Goal: Task Accomplishment & Management: Use online tool/utility

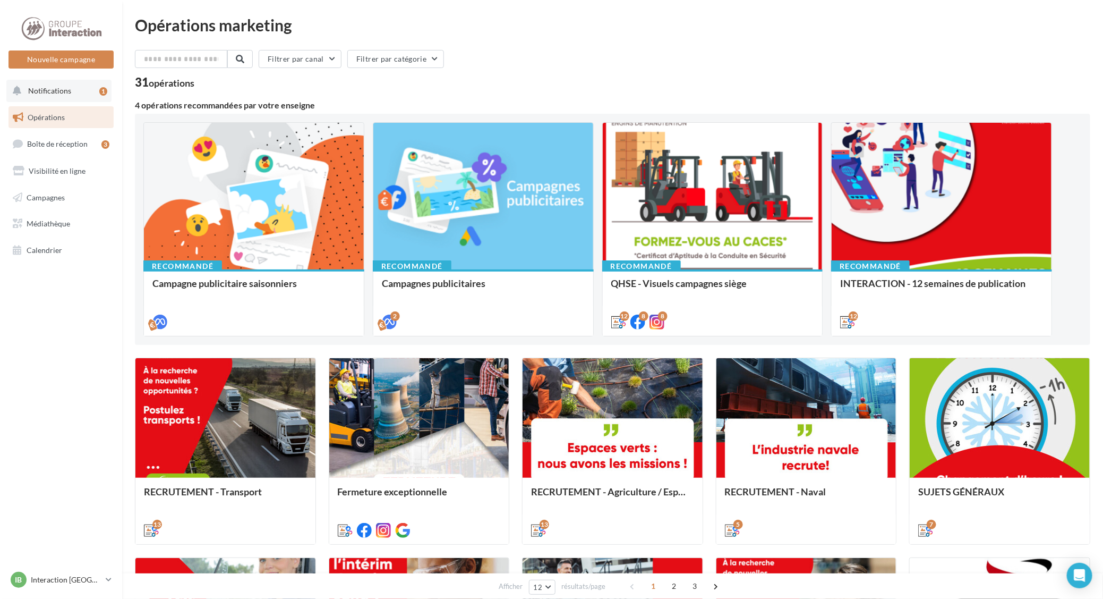
click at [61, 92] on span "Notifications" at bounding box center [49, 90] width 43 height 9
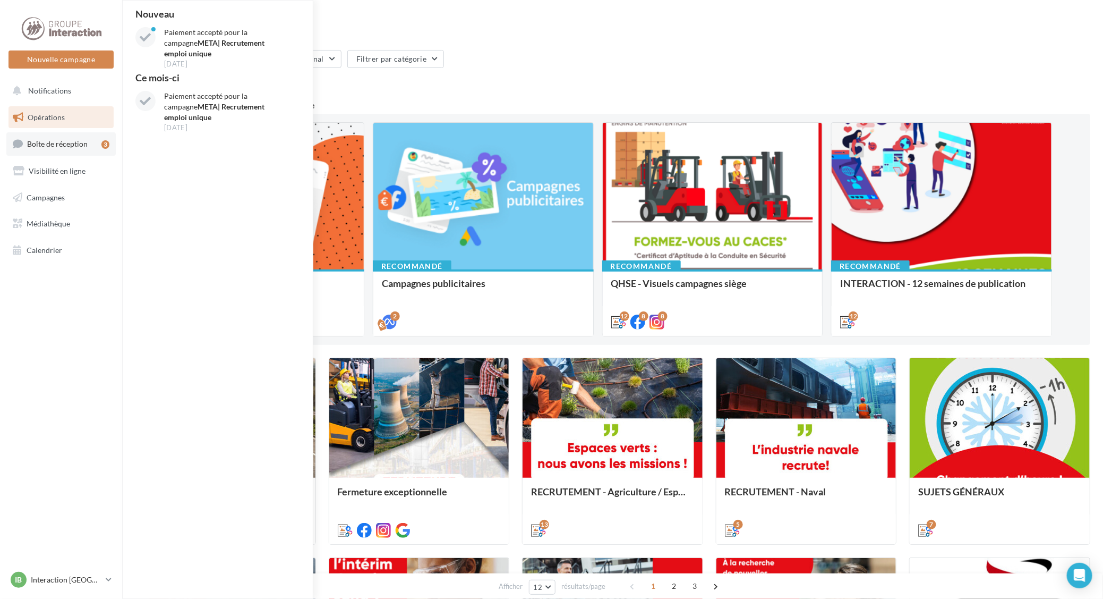
click at [52, 143] on span "Boîte de réception" at bounding box center [57, 143] width 61 height 9
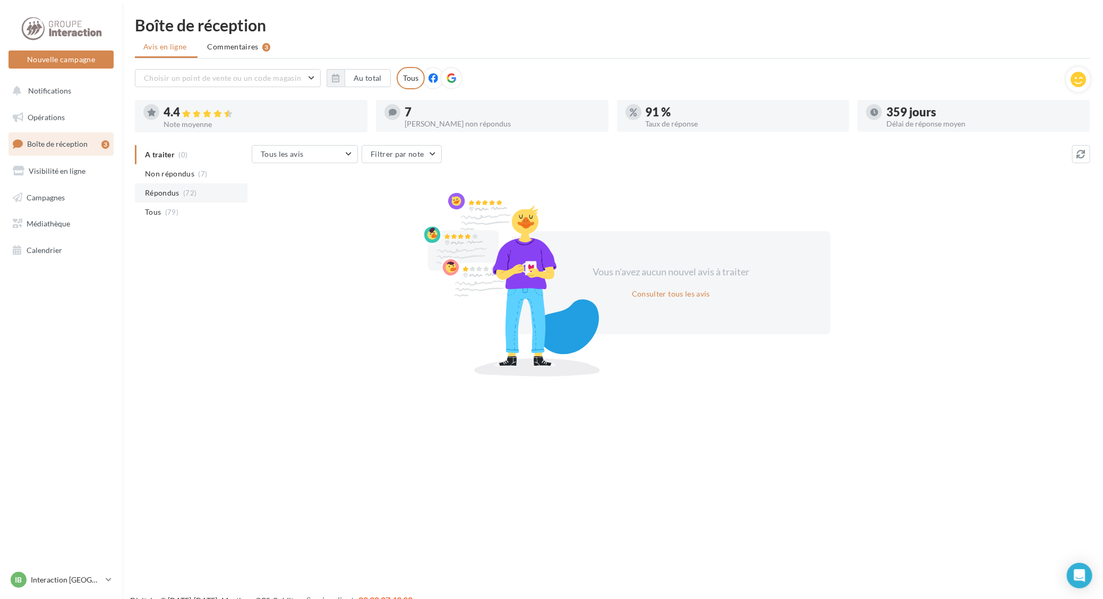
click at [160, 195] on span "Répondus" at bounding box center [162, 192] width 35 height 11
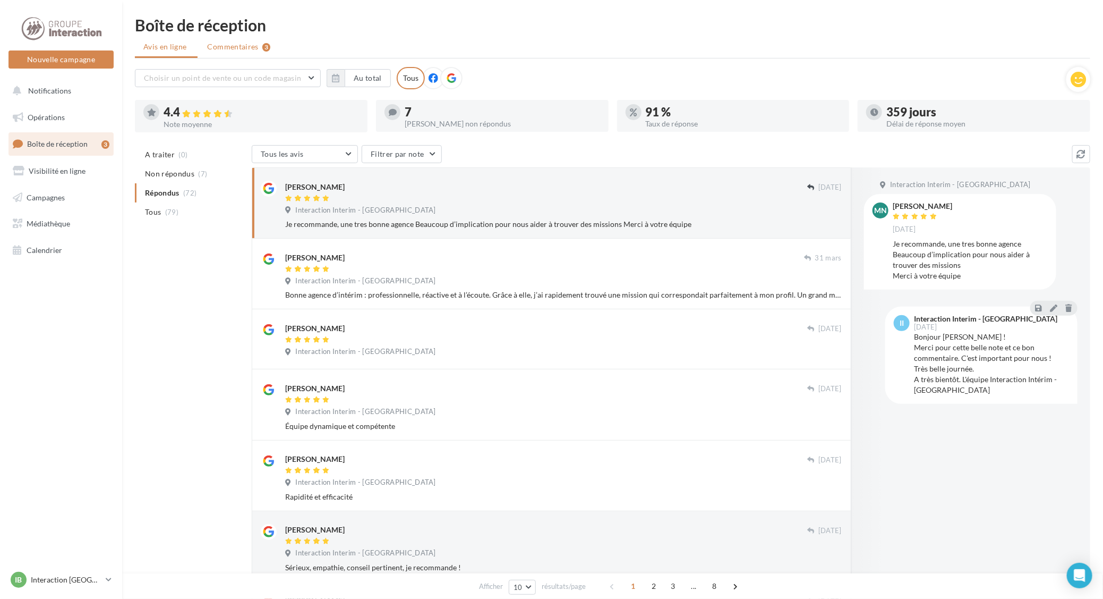
click at [238, 39] on li "Commentaires 3" at bounding box center [239, 46] width 80 height 19
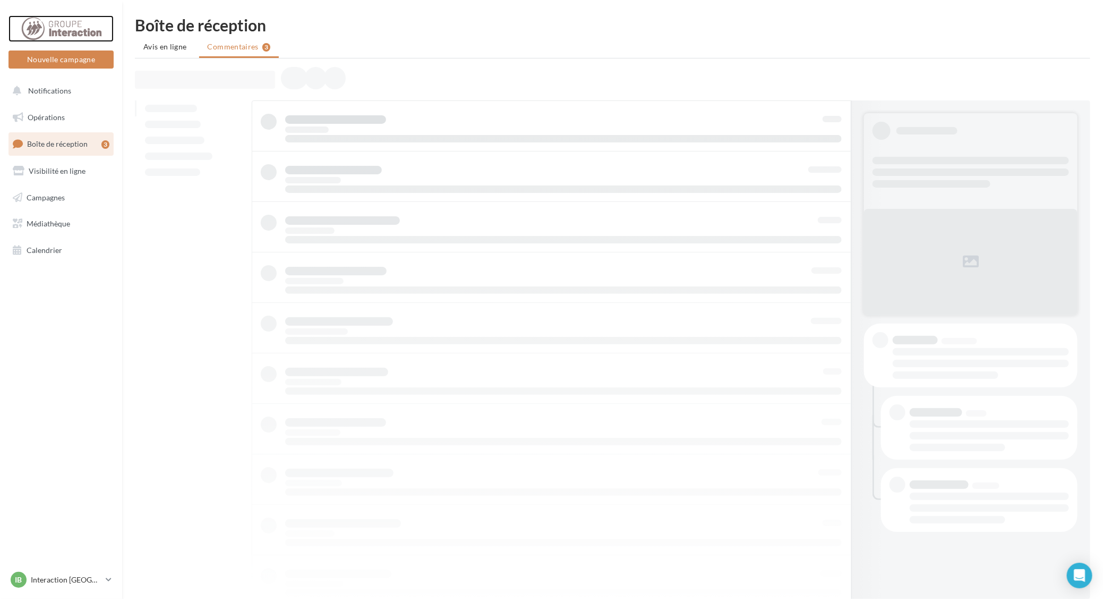
click at [55, 20] on div at bounding box center [61, 28] width 85 height 27
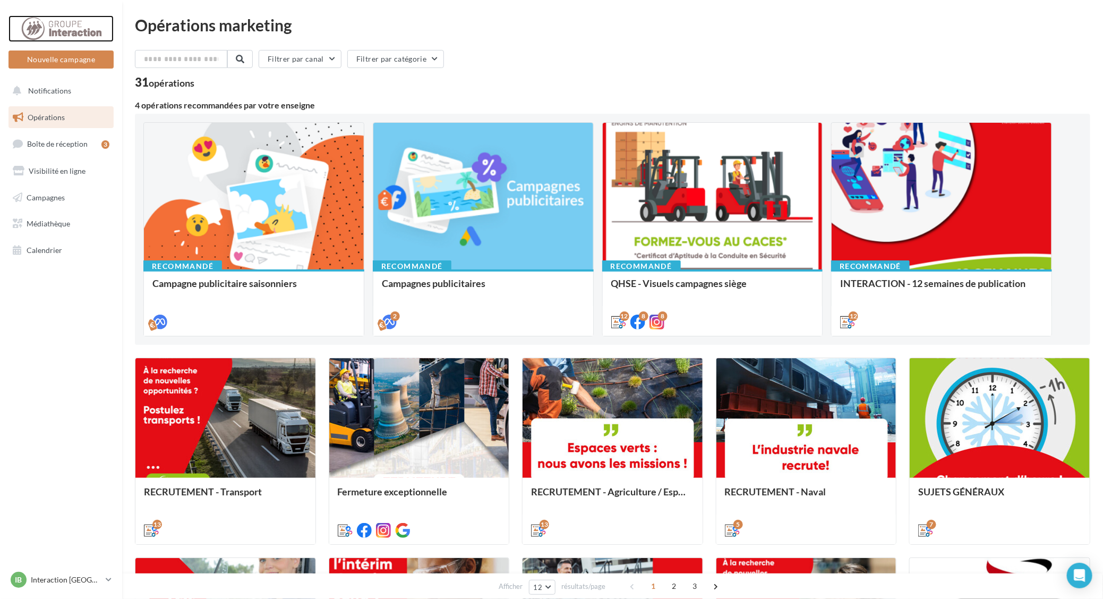
click at [54, 21] on div at bounding box center [61, 28] width 85 height 27
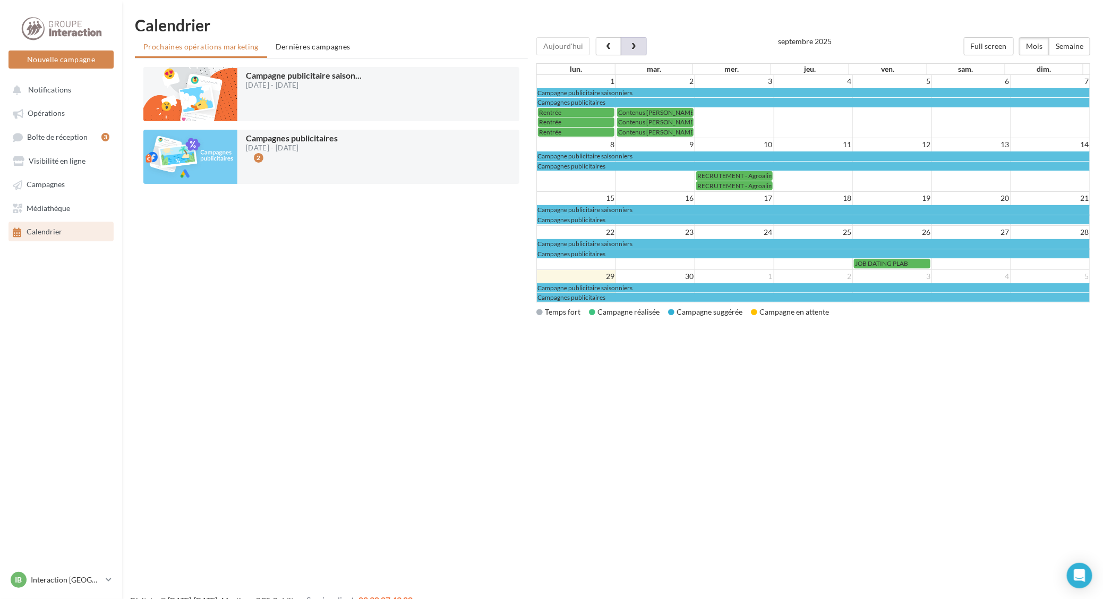
click at [622, 45] on button "button" at bounding box center [633, 46] width 25 height 18
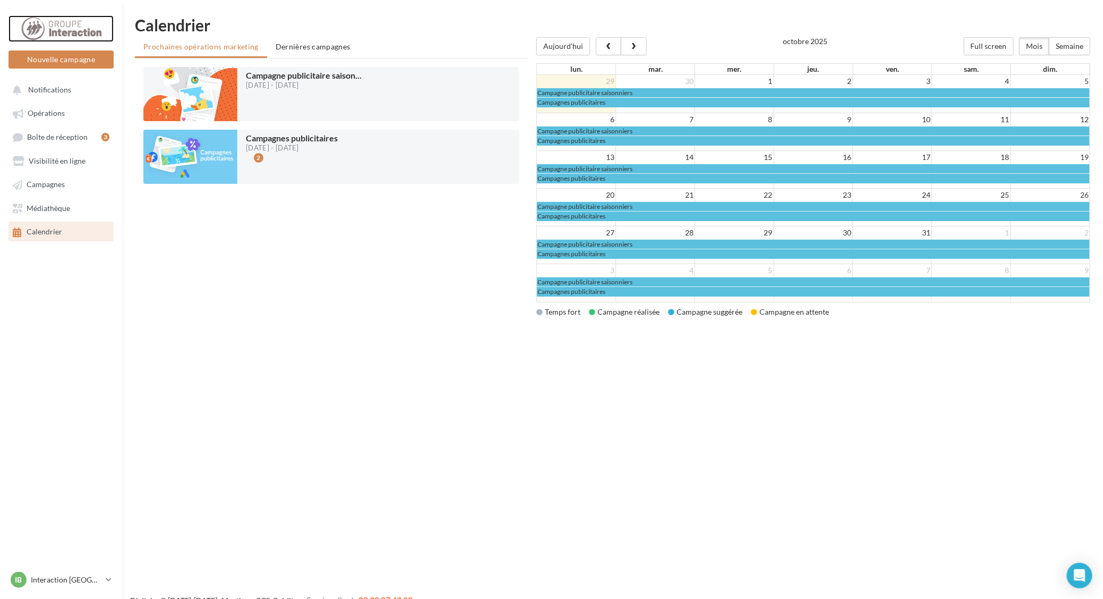
click at [77, 29] on div at bounding box center [61, 28] width 85 height 27
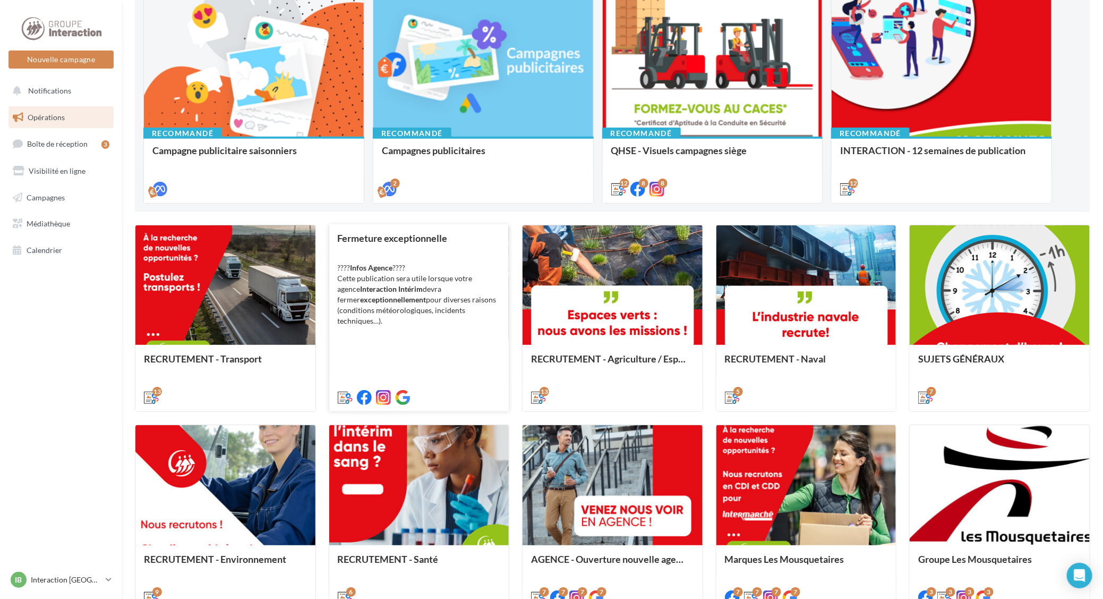
scroll to position [433, 0]
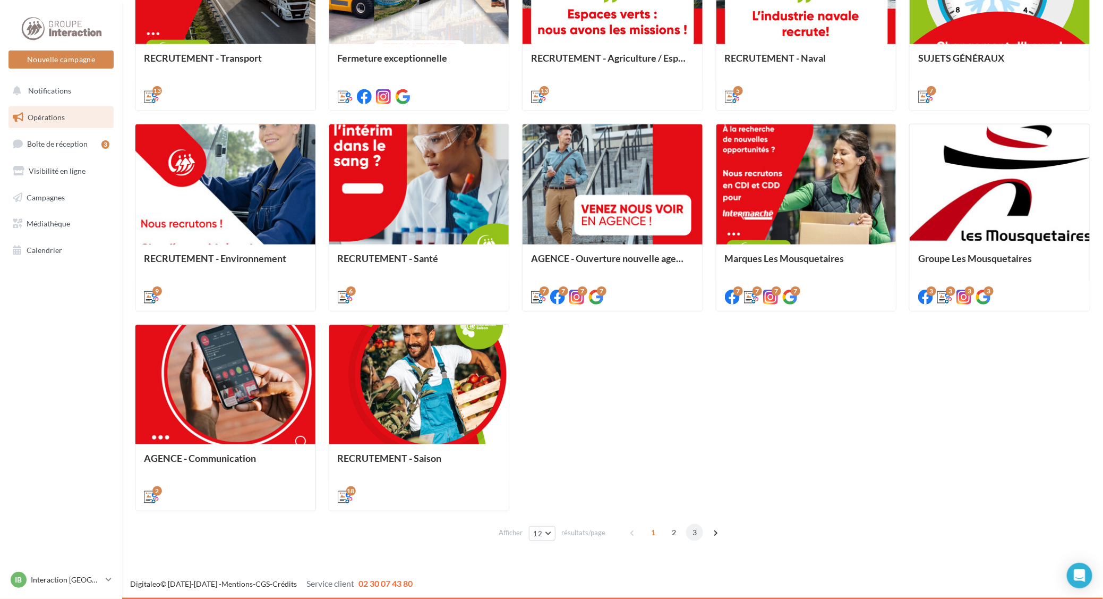
click at [691, 535] on span "3" at bounding box center [694, 532] width 17 height 17
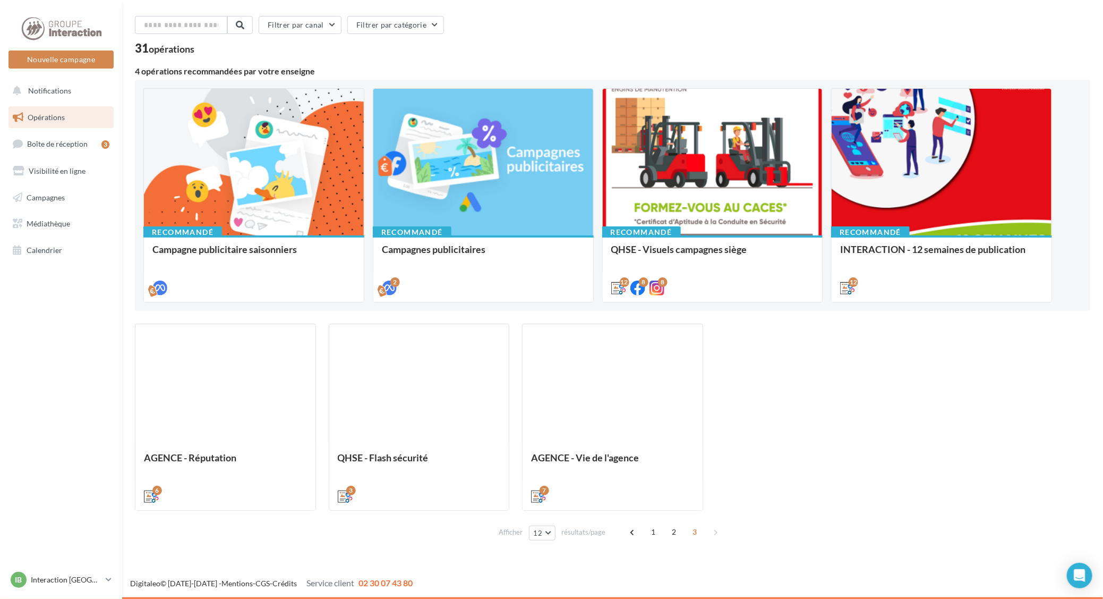
scroll to position [33, 0]
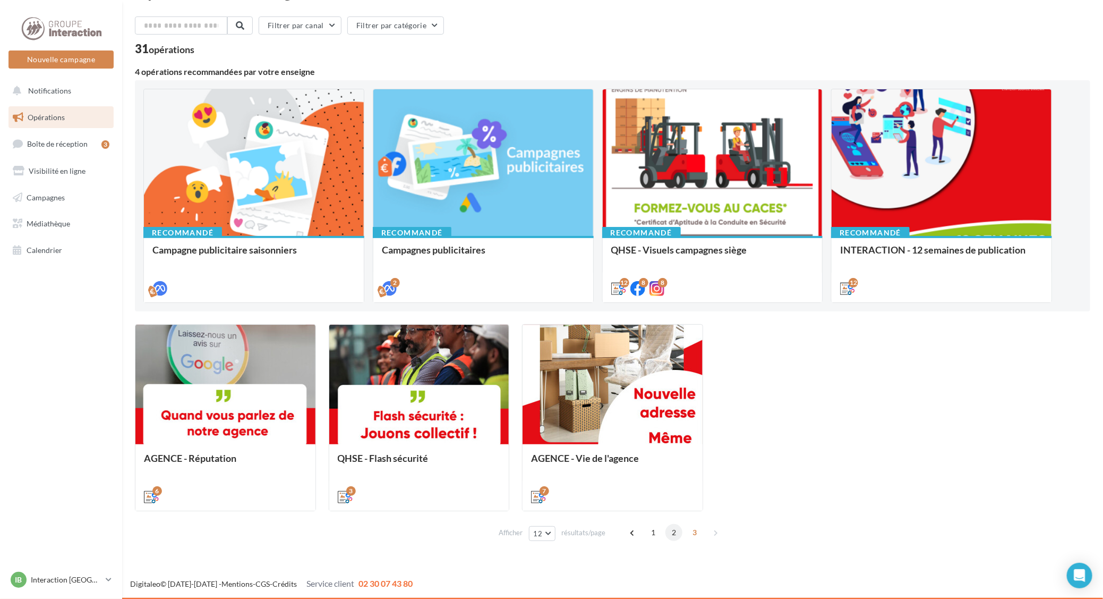
click at [670, 530] on span "2" at bounding box center [673, 532] width 17 height 17
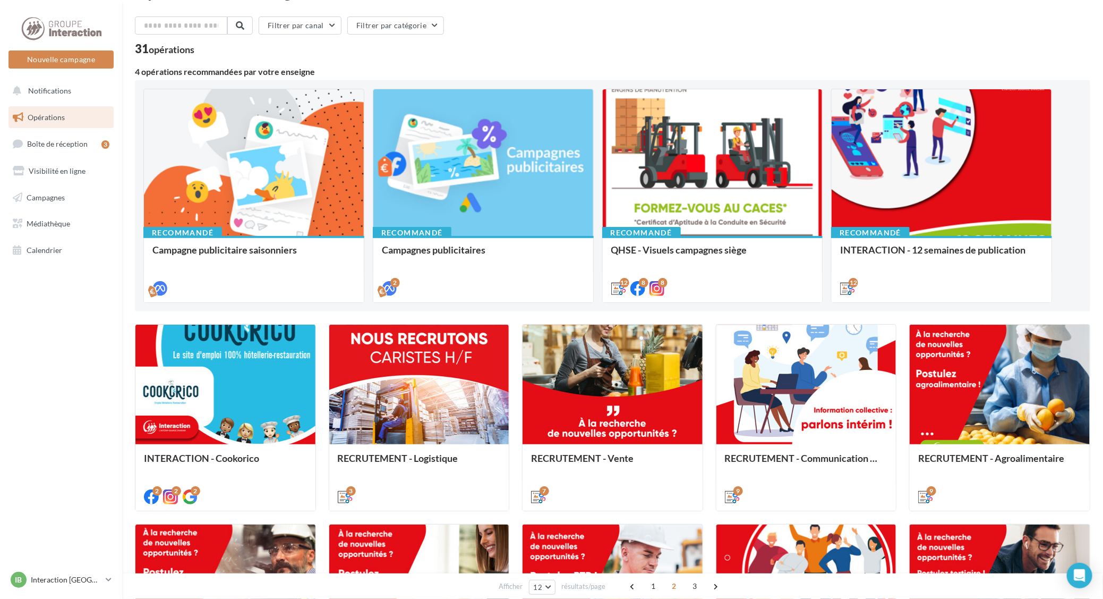
scroll to position [314, 0]
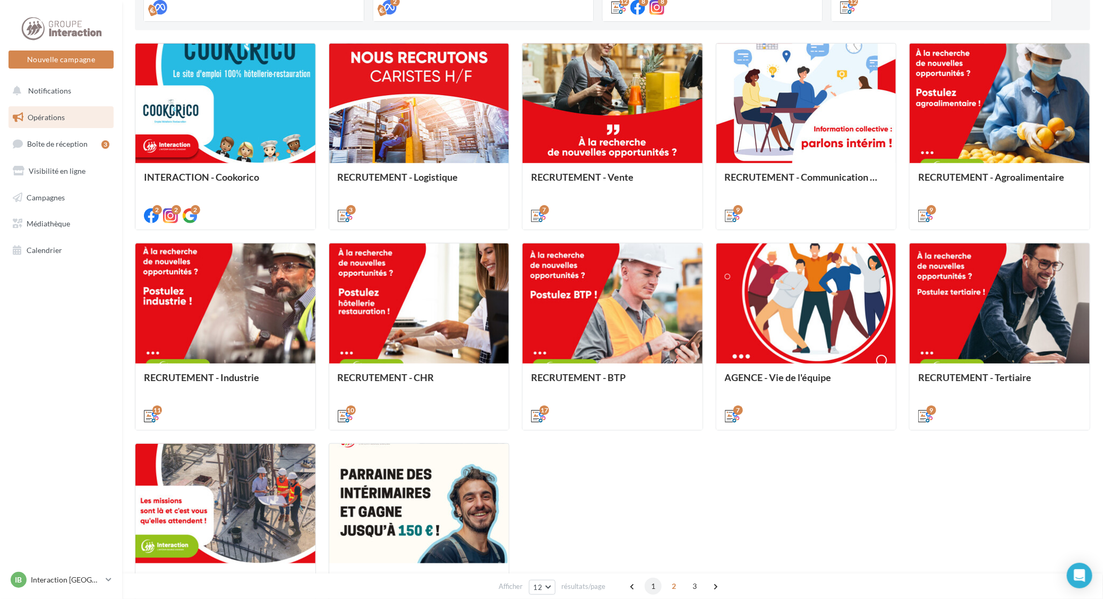
click at [649, 583] on span "1" at bounding box center [653, 585] width 17 height 17
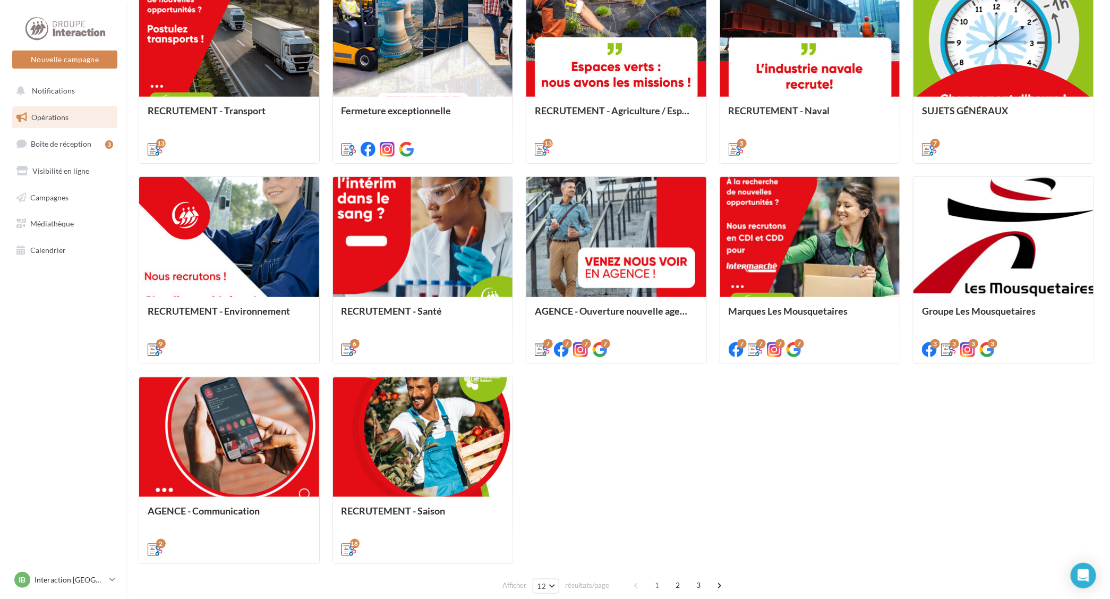
scroll to position [433, 0]
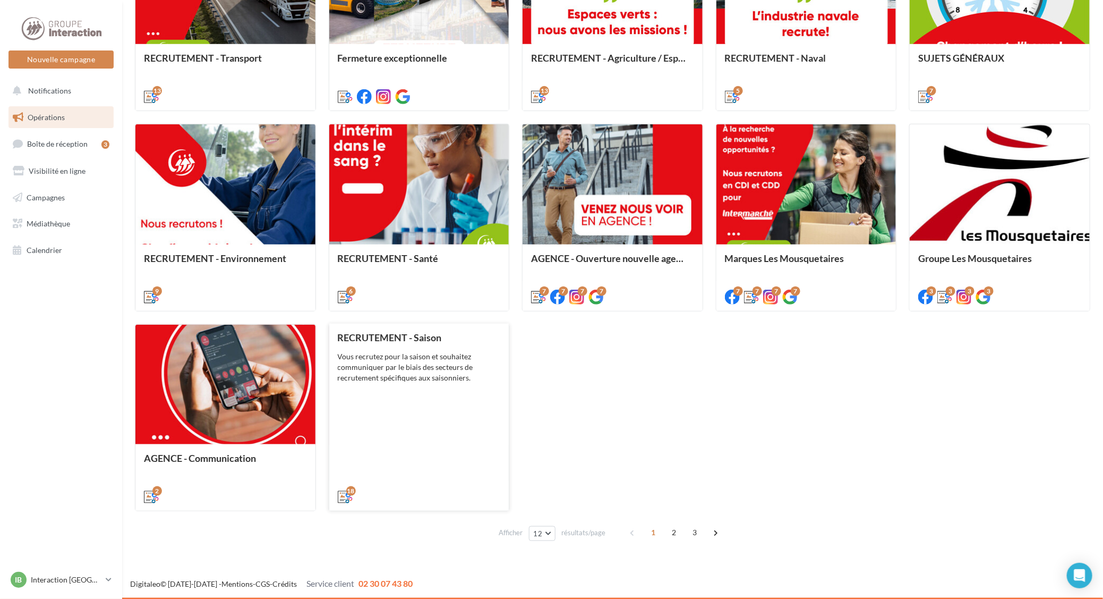
click at [463, 388] on div "RECRUTEMENT - Saison Vous recrutez pour la saison et souhaitez communiquer par …" at bounding box center [419, 416] width 163 height 169
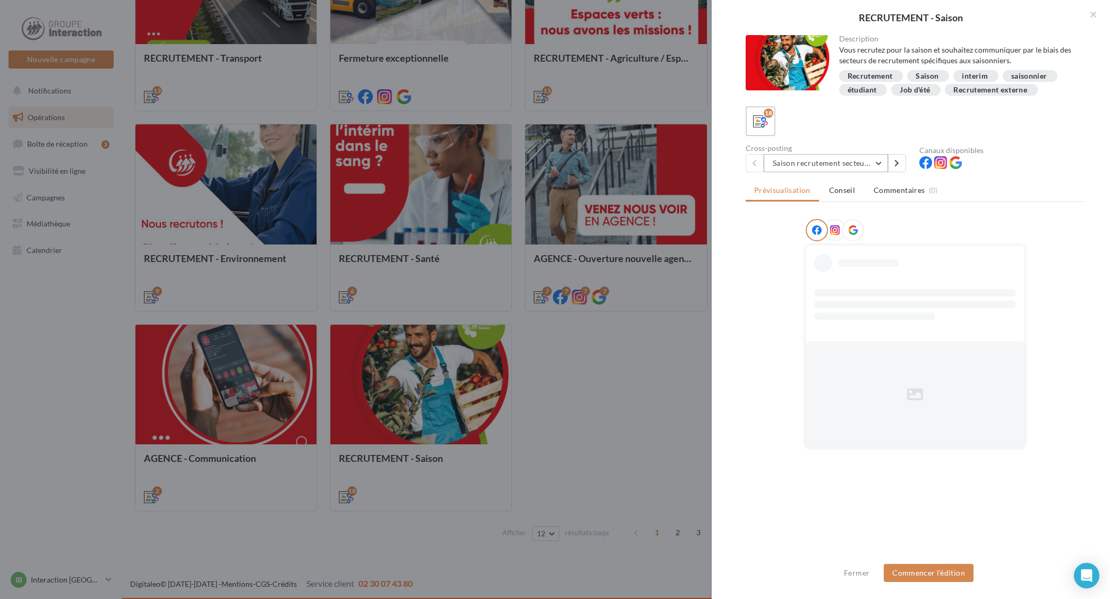
click at [856, 168] on button "Saison recrutement secteur GMS" at bounding box center [826, 163] width 124 height 18
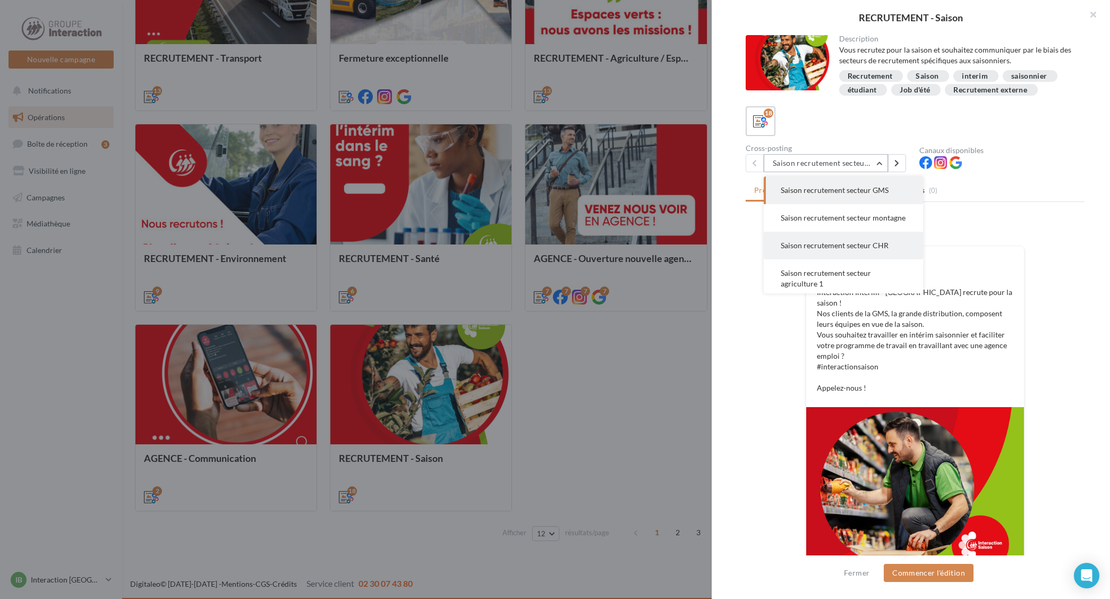
scroll to position [66, 0]
click at [877, 222] on button "Saison recrutement secteur agriculture 1" at bounding box center [843, 212] width 159 height 38
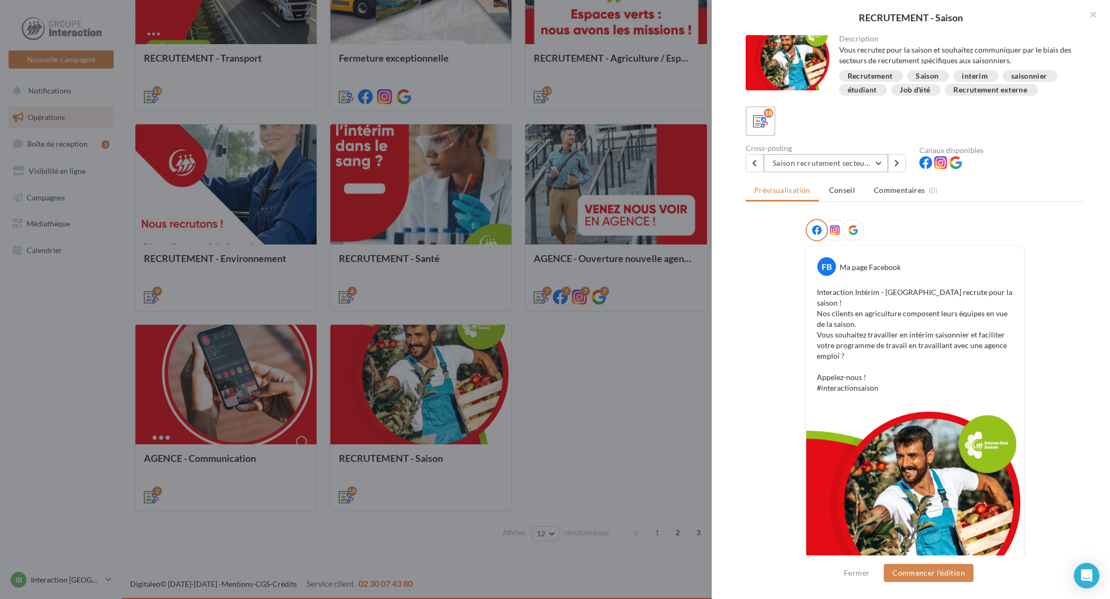
click at [864, 166] on button "Saison recrutement secteur agriculture 1" at bounding box center [826, 163] width 124 height 18
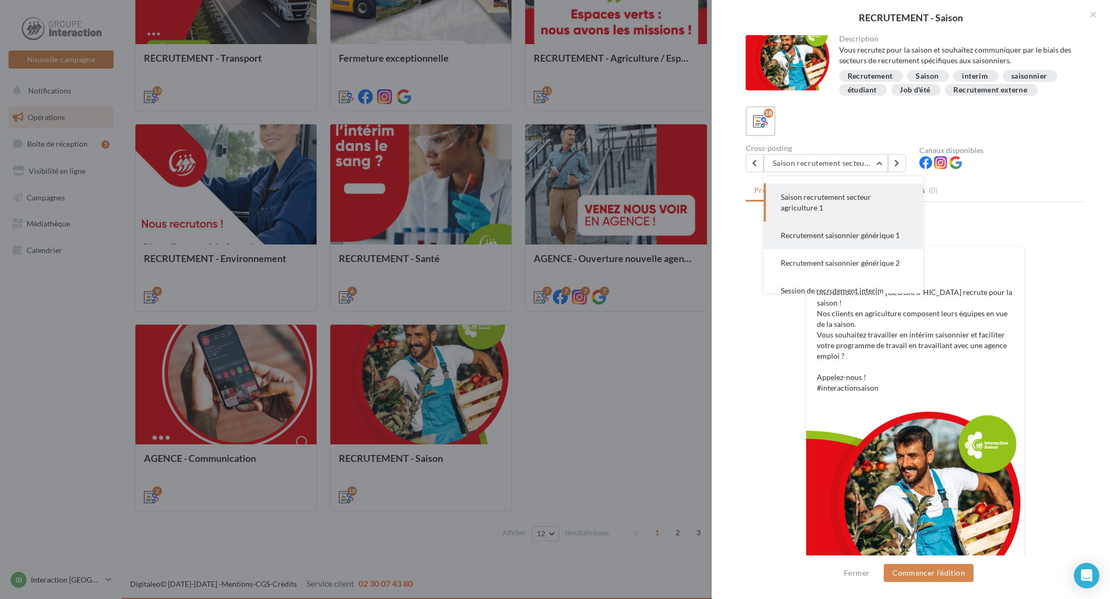
click at [898, 240] on span "Recrutement saisonnier générique 1" at bounding box center [840, 234] width 119 height 9
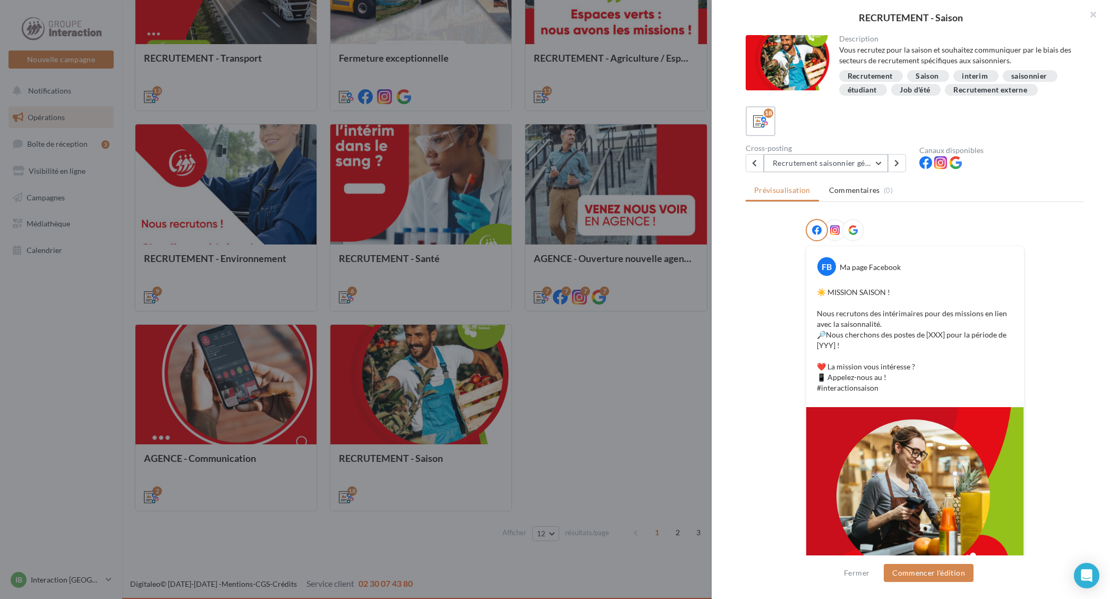
click at [854, 162] on button "Recrutement saisonnier générique 1" at bounding box center [826, 163] width 124 height 18
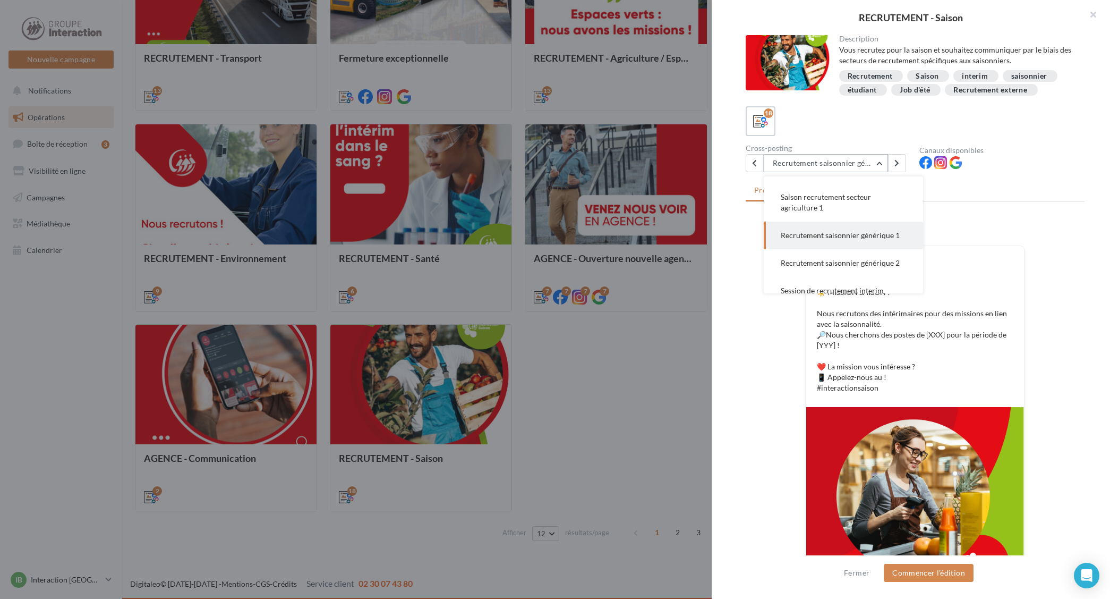
scroll to position [83, 0]
click at [843, 270] on button "Recrutement saisonnier générique 2" at bounding box center [843, 256] width 159 height 28
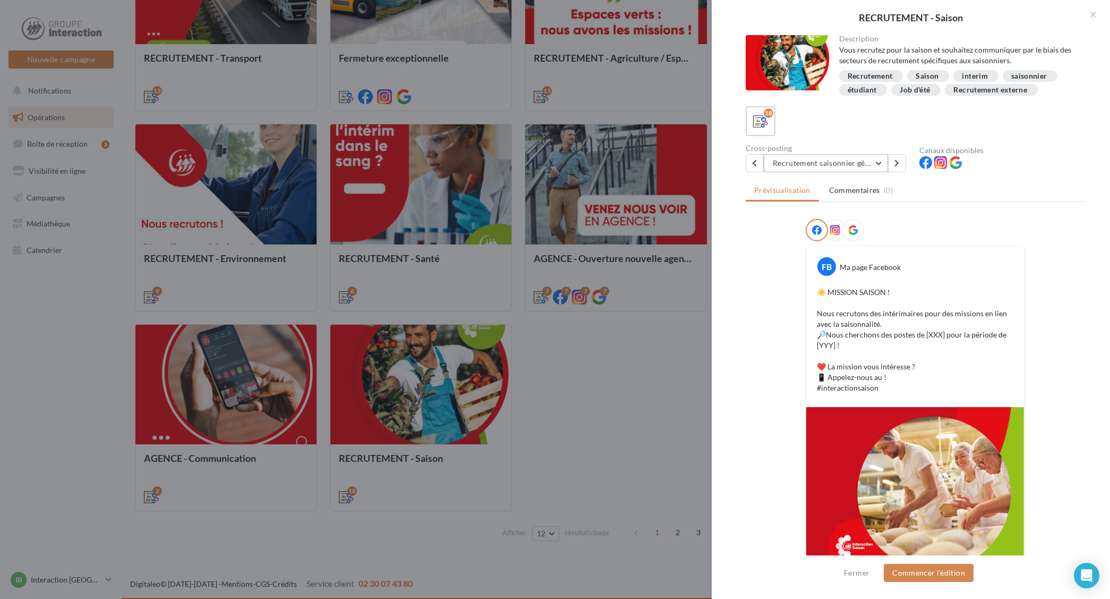
click at [870, 163] on button "Recrutement saisonnier générique 2" at bounding box center [826, 163] width 124 height 18
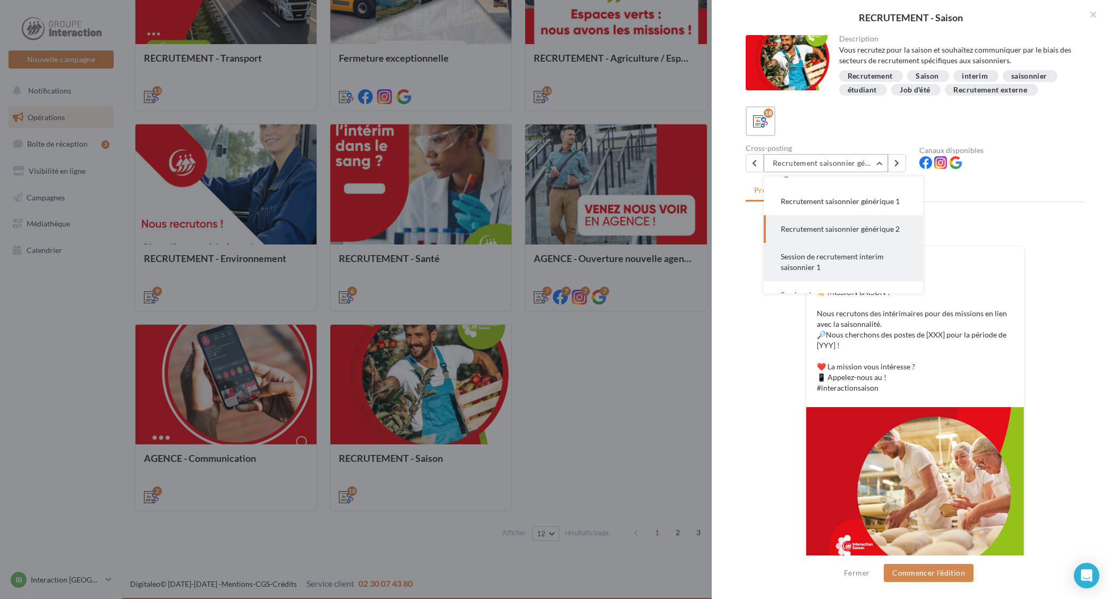
scroll to position [176, 0]
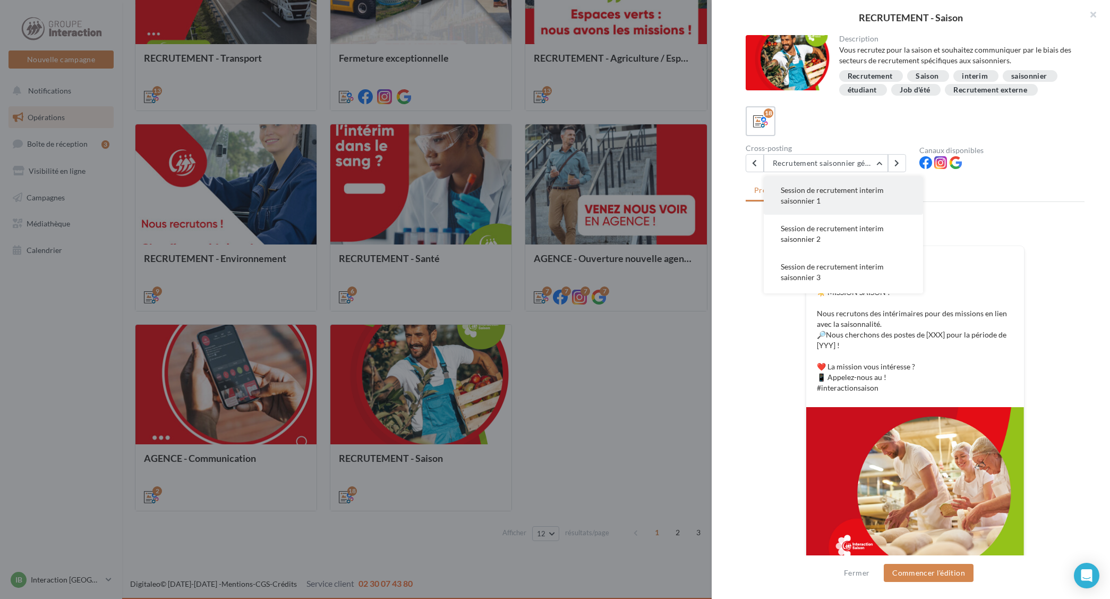
click at [858, 208] on button "Session de recrutement interim saisonnier 1" at bounding box center [843, 195] width 159 height 38
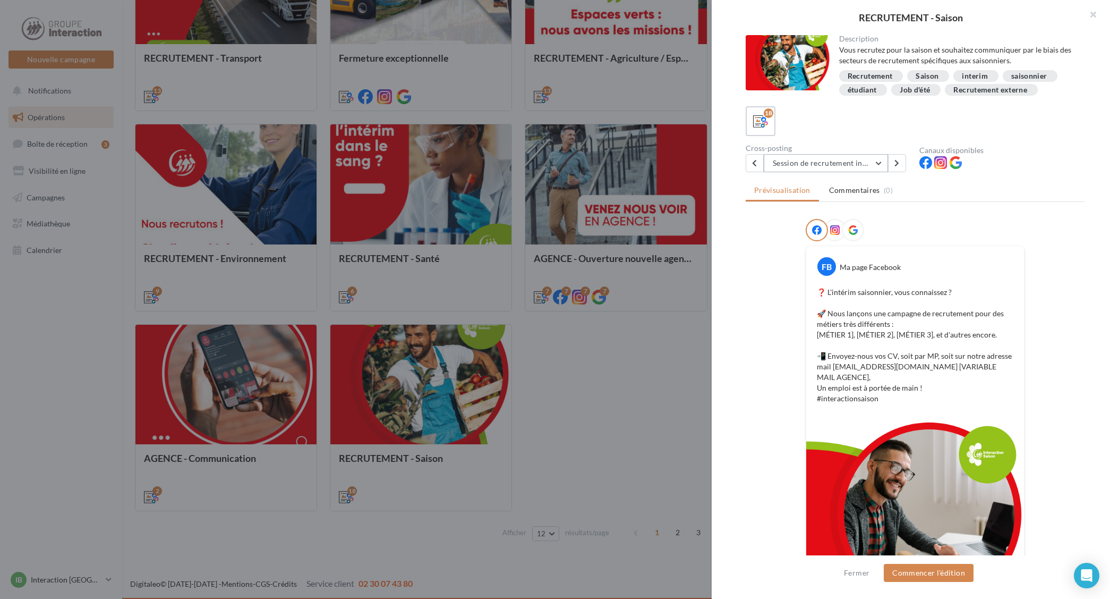
click at [858, 160] on button "Session de recrutement interim saisonnier 1" at bounding box center [826, 163] width 124 height 18
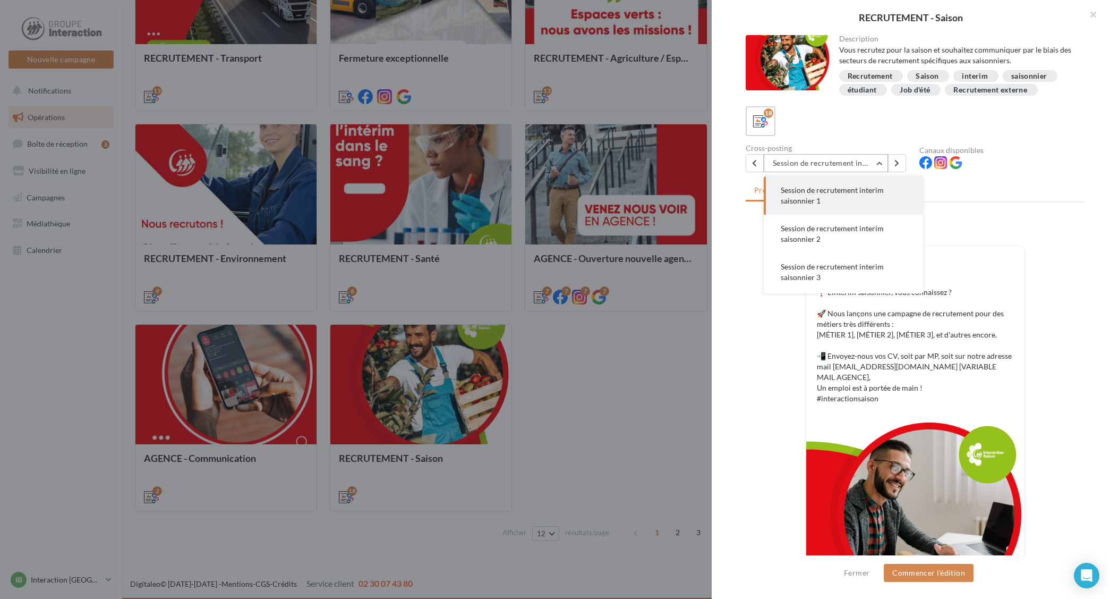
scroll to position [191, 0]
click at [835, 236] on button "Session de recrutement interim saisonnier 2" at bounding box center [843, 219] width 159 height 38
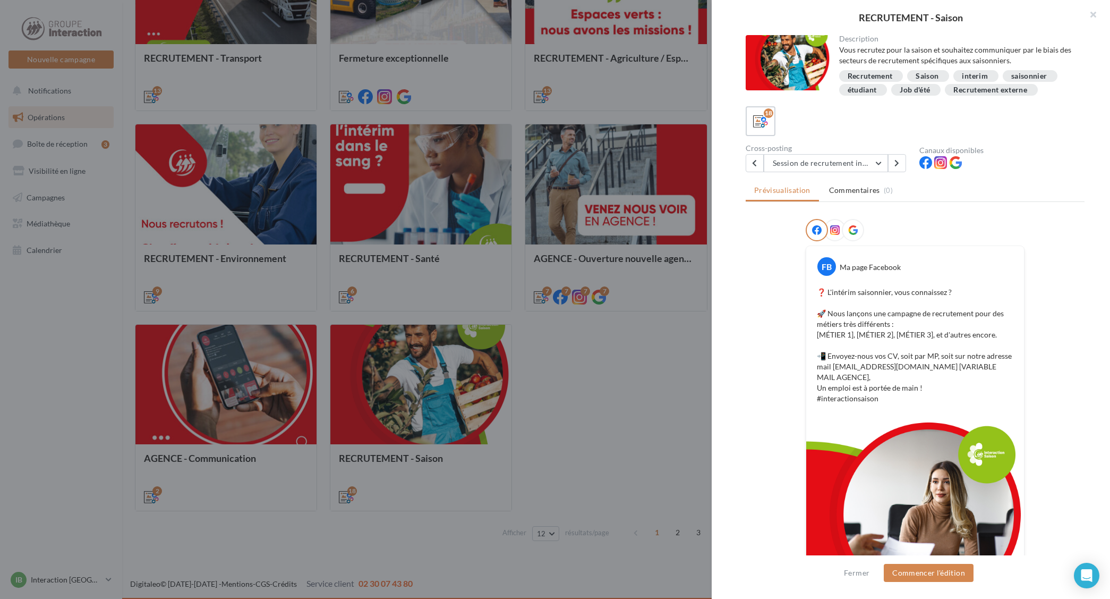
scroll to position [83, 0]
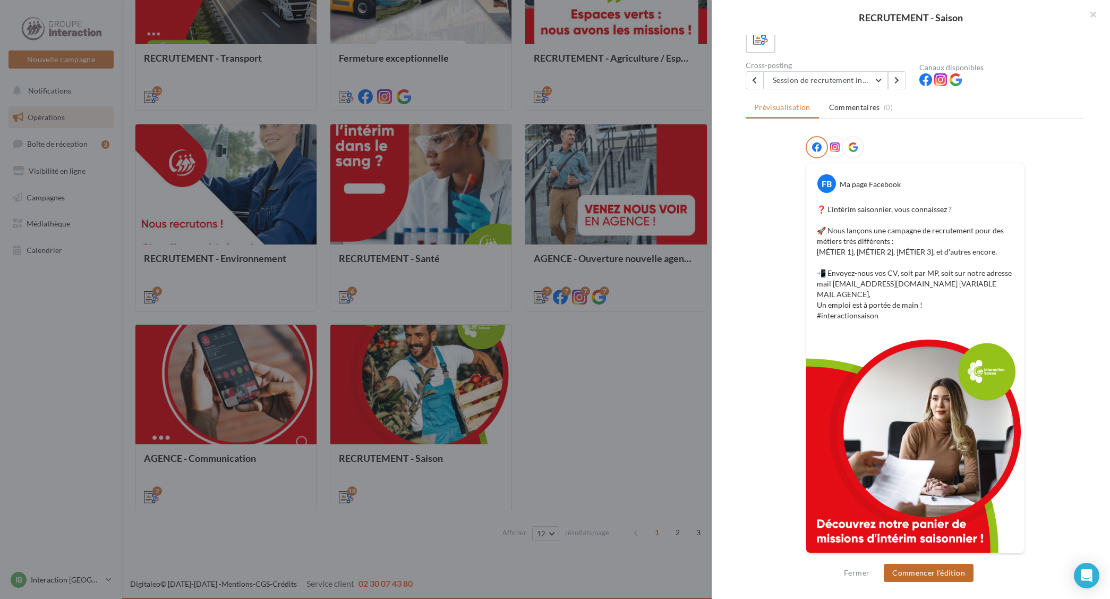
click at [906, 577] on button "Commencer l'édition" at bounding box center [929, 572] width 90 height 18
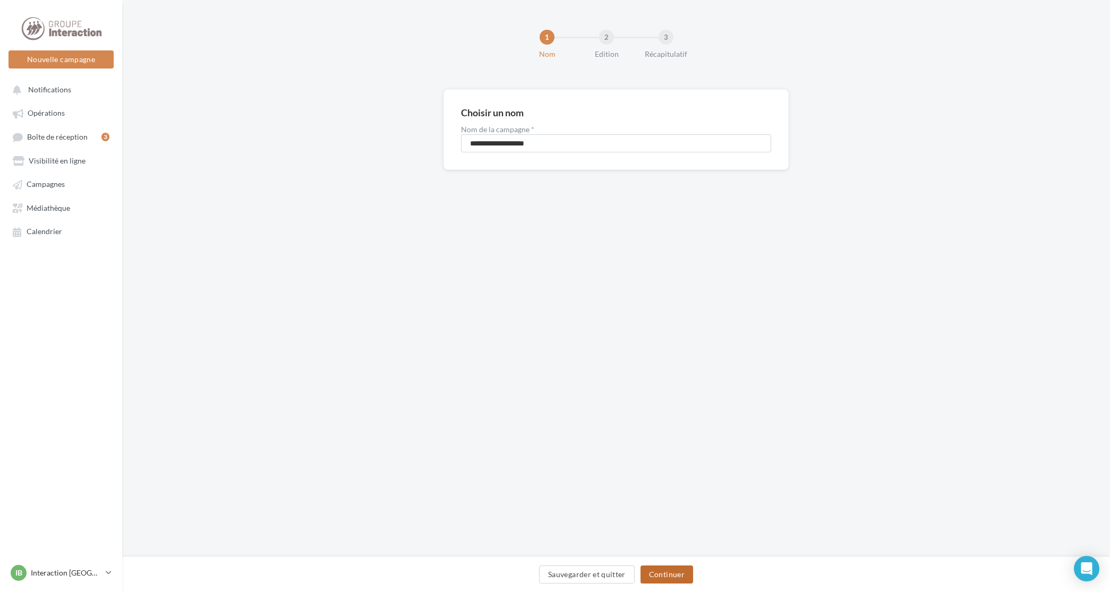
click at [666, 571] on button "Continuer" at bounding box center [666, 575] width 53 height 18
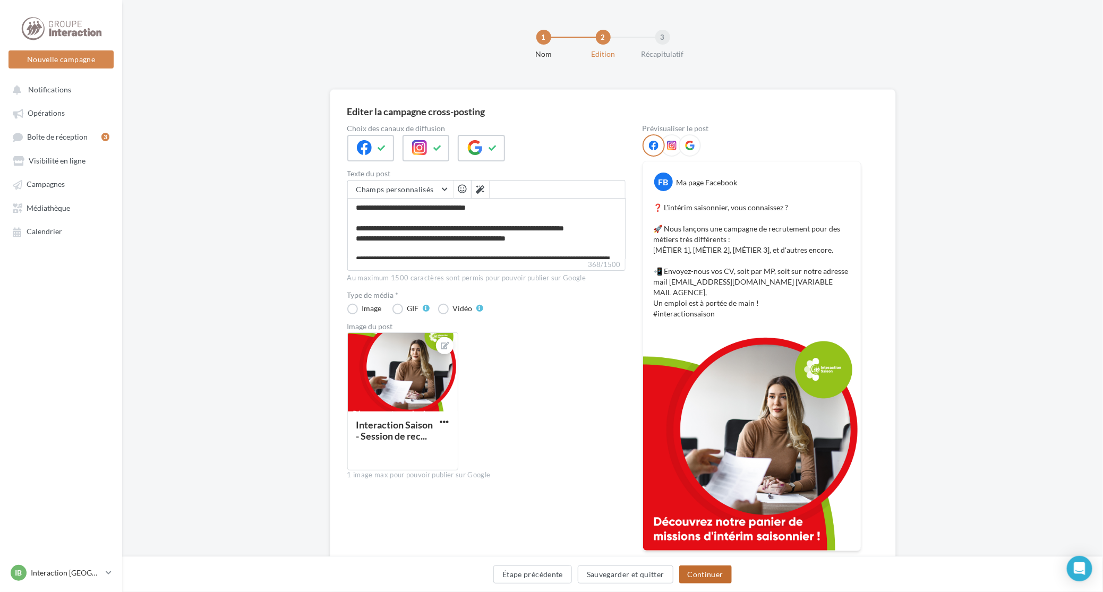
click at [715, 577] on button "Continuer" at bounding box center [705, 575] width 53 height 18
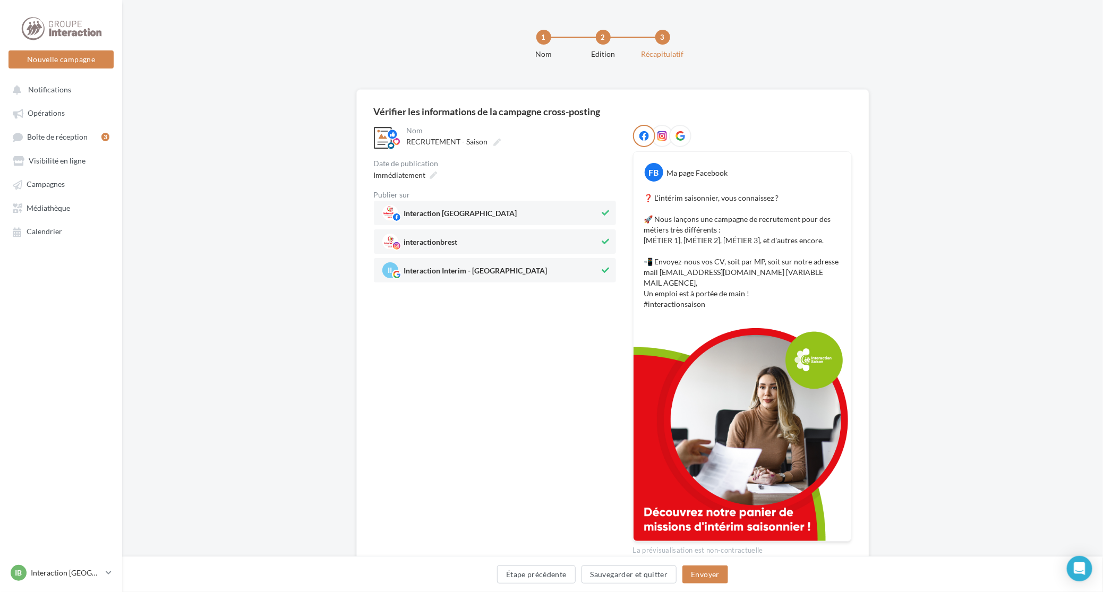
click at [580, 215] on span "Interaction Brest" at bounding box center [491, 213] width 218 height 16
click at [566, 247] on span "interactionbrest" at bounding box center [491, 242] width 218 height 16
click at [550, 213] on span "Interaction Brest" at bounding box center [491, 213] width 219 height 16
click at [521, 241] on span "interactionbrest" at bounding box center [491, 242] width 219 height 16
click at [430, 178] on icon at bounding box center [433, 175] width 7 height 7
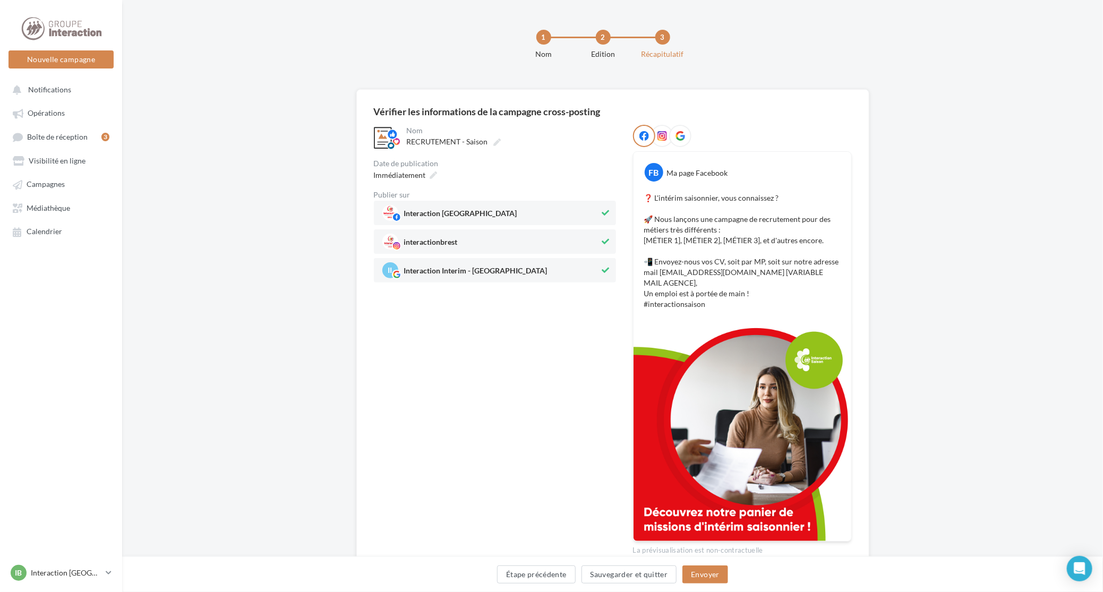
click at [306, 142] on div "**********" at bounding box center [612, 348] width 981 height 518
click at [50, 136] on span "Boîte de réception" at bounding box center [57, 136] width 61 height 9
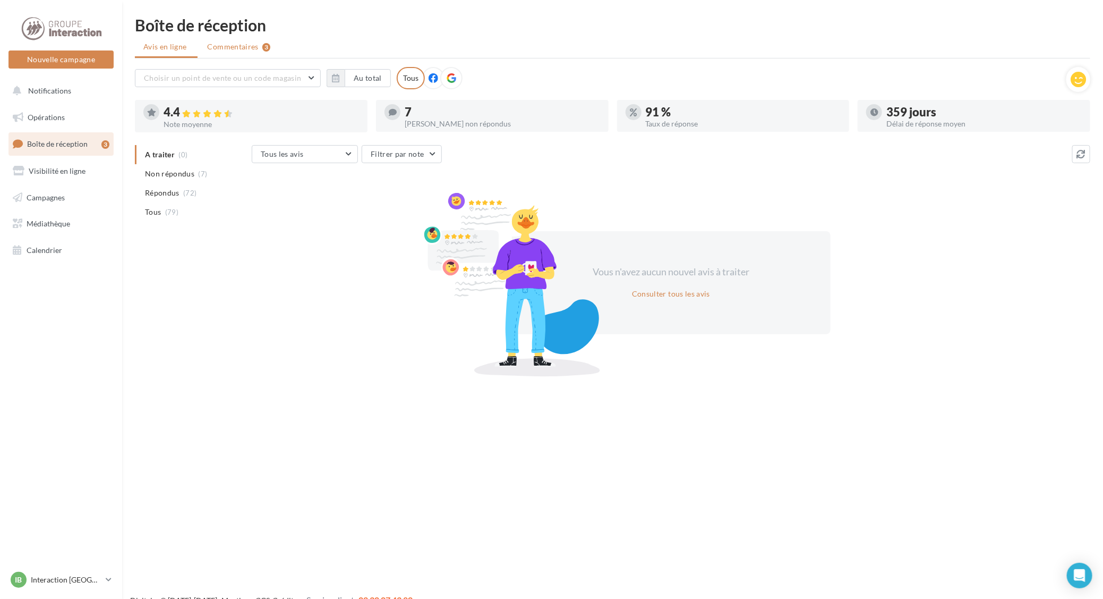
click at [224, 52] on span "Commentaires" at bounding box center [233, 46] width 51 height 11
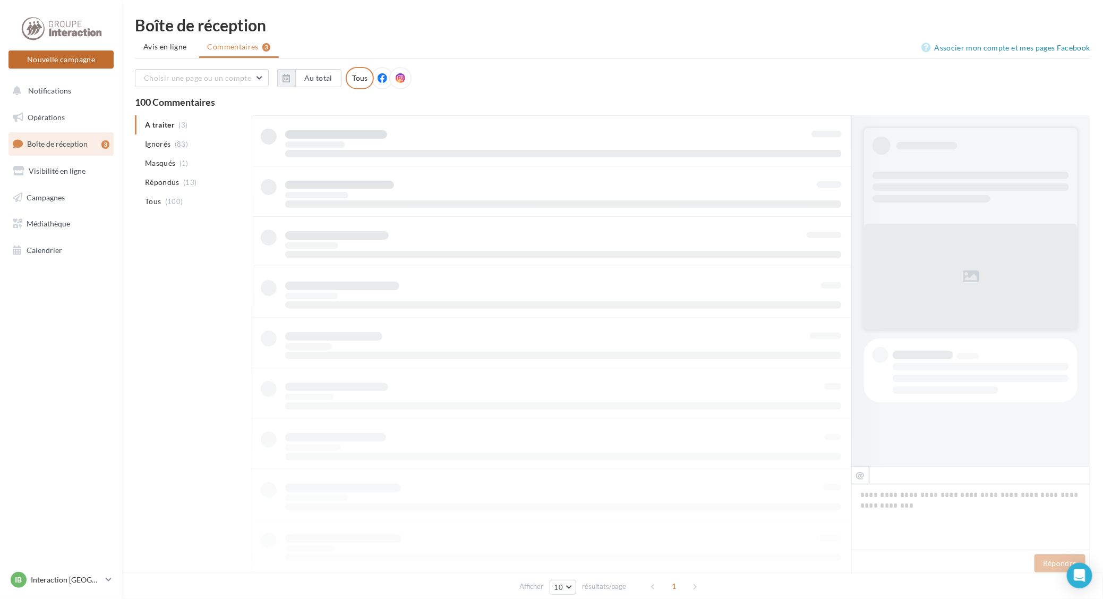
click at [56, 51] on button "Nouvelle campagne" at bounding box center [60, 59] width 105 height 18
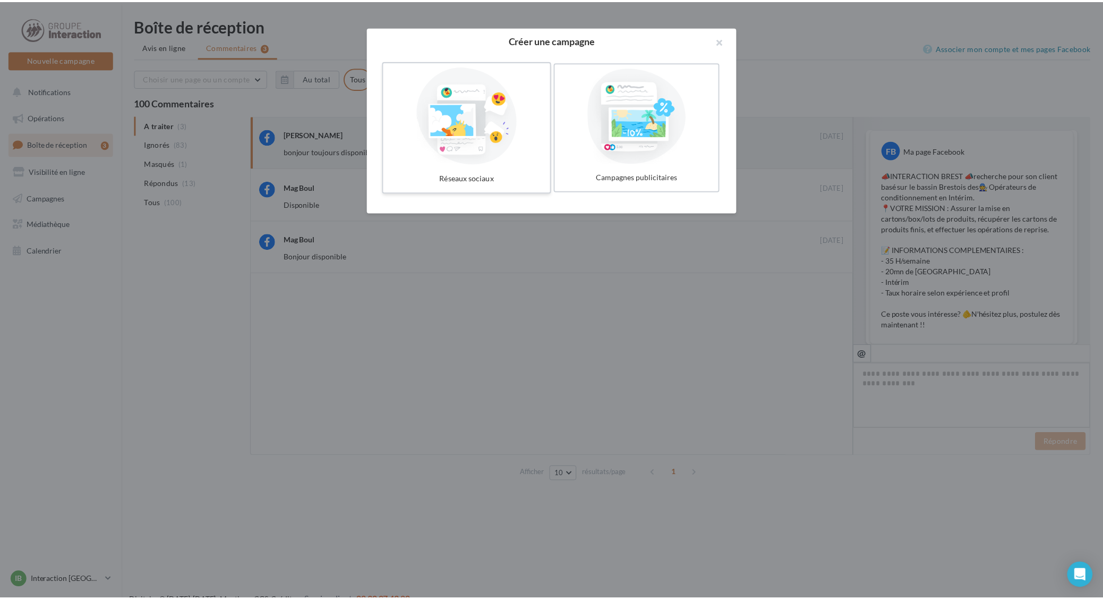
scroll to position [207, 0]
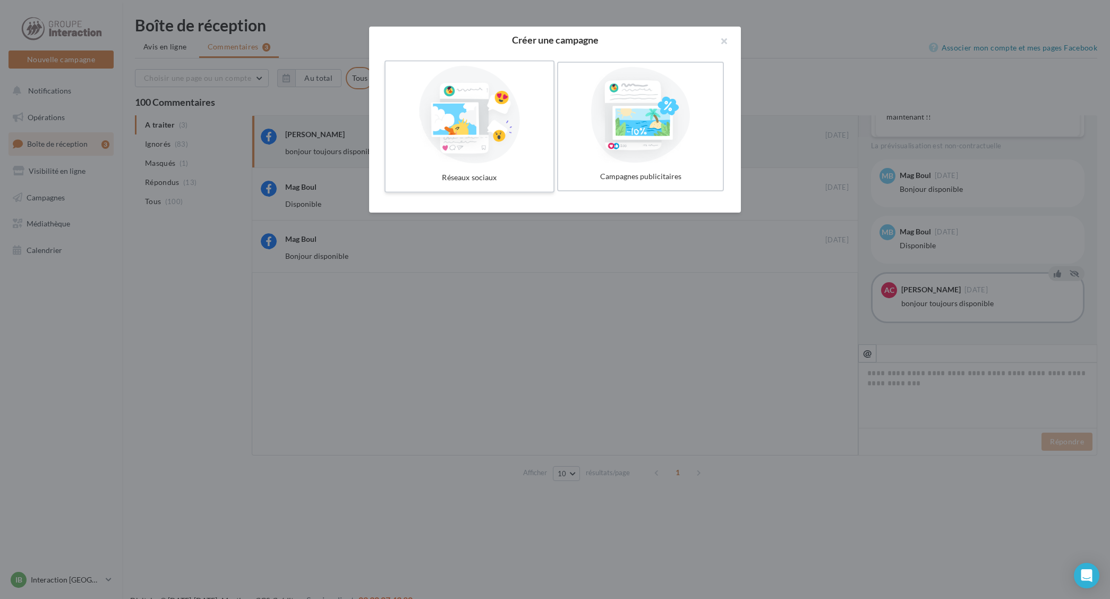
click at [494, 132] on div at bounding box center [469, 115] width 159 height 98
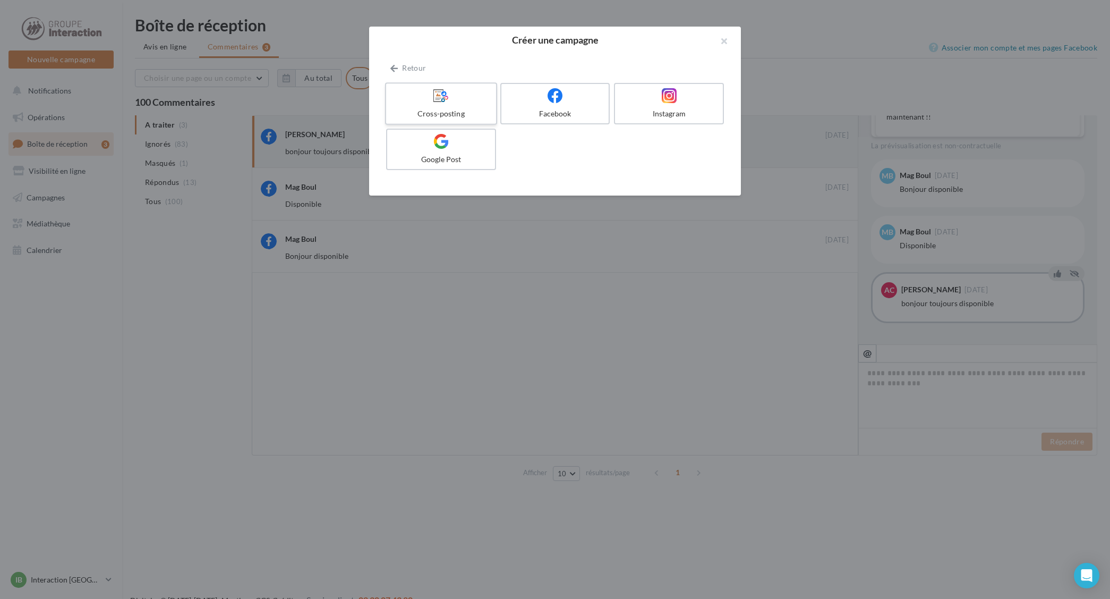
click at [447, 104] on label "Cross-posting" at bounding box center [441, 103] width 112 height 42
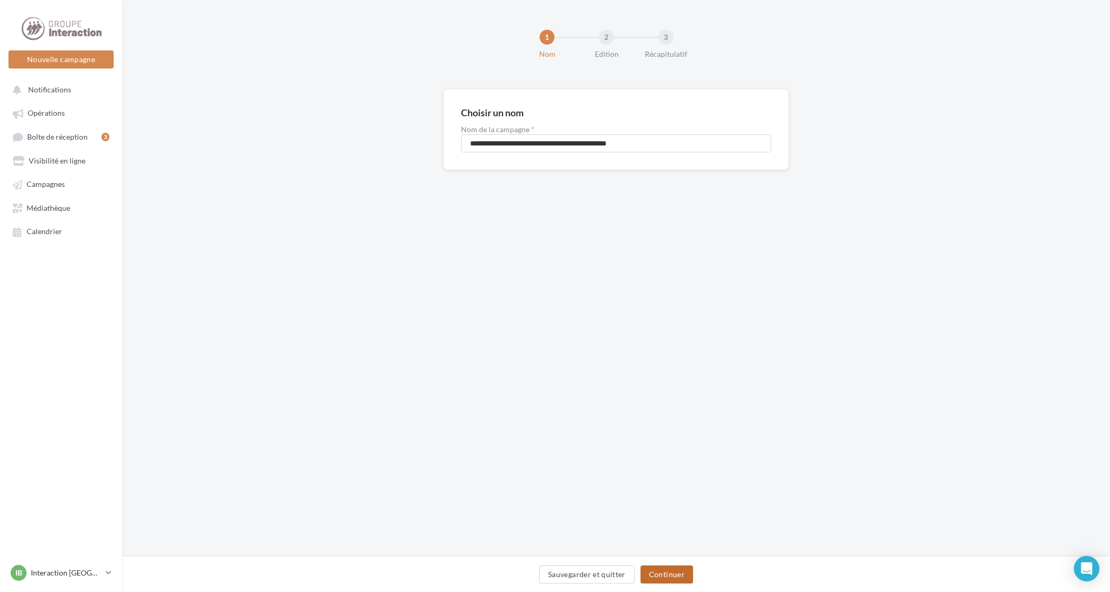
click at [657, 566] on button "Continuer" at bounding box center [666, 575] width 53 height 18
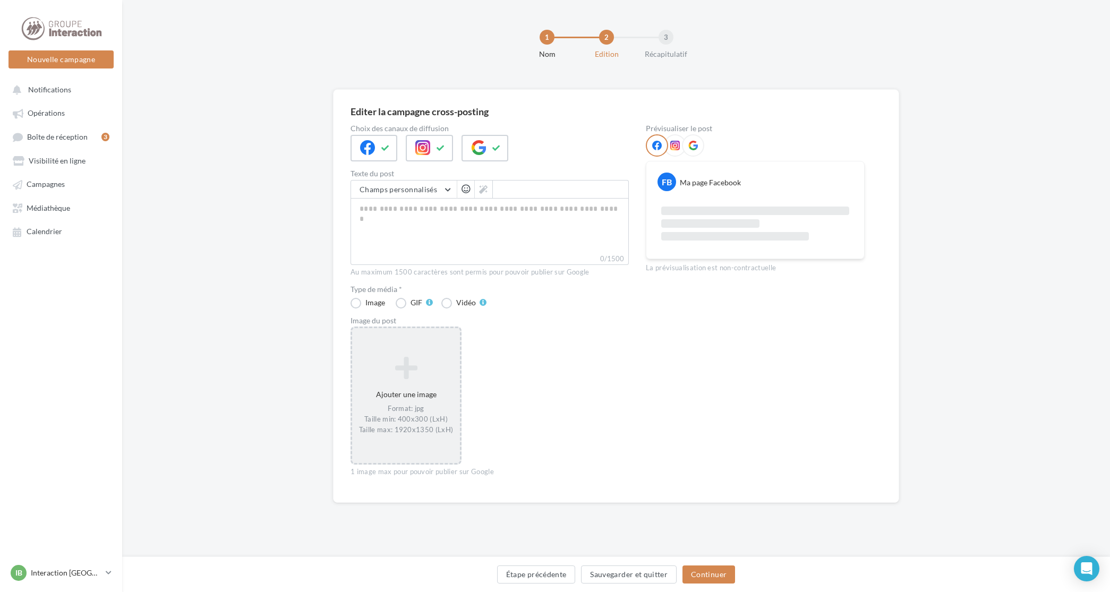
click at [409, 374] on icon at bounding box center [405, 367] width 99 height 25
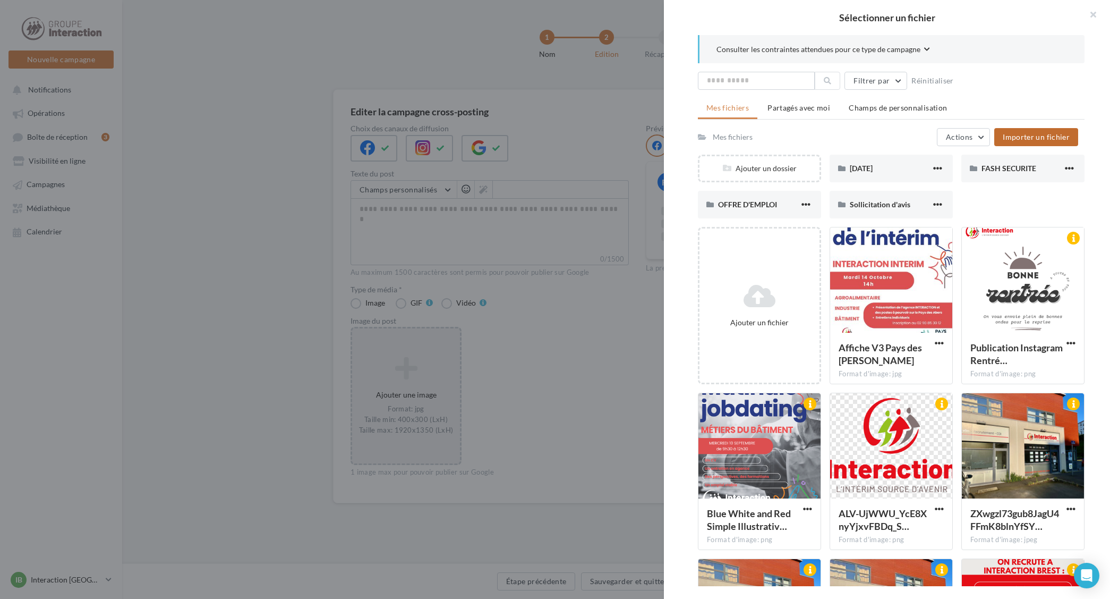
click at [1029, 135] on span "Importer un fichier" at bounding box center [1036, 136] width 67 height 9
click at [1087, 13] on button "button" at bounding box center [1088, 16] width 42 height 32
